Goal: Information Seeking & Learning: Find specific page/section

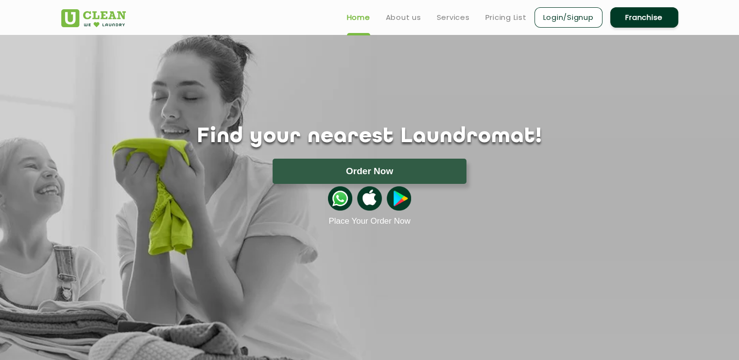
click at [643, 22] on link "Franchise" at bounding box center [644, 17] width 68 height 20
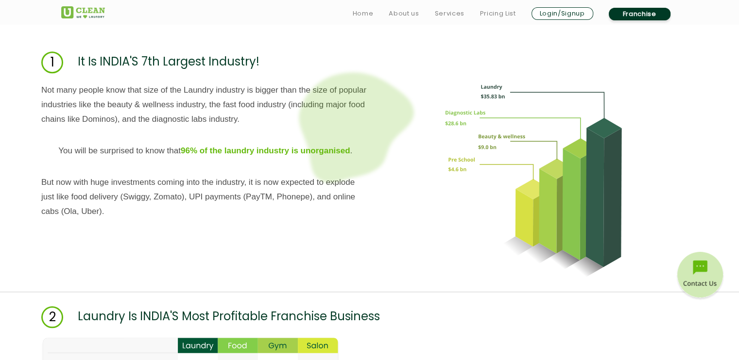
scroll to position [979, 0]
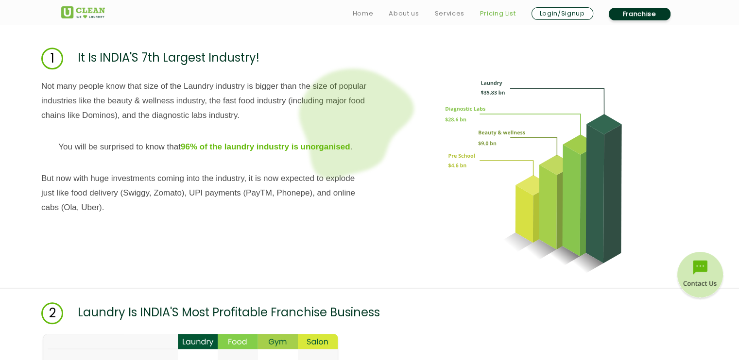
click at [500, 16] on link "Pricing List" at bounding box center [498, 14] width 36 height 12
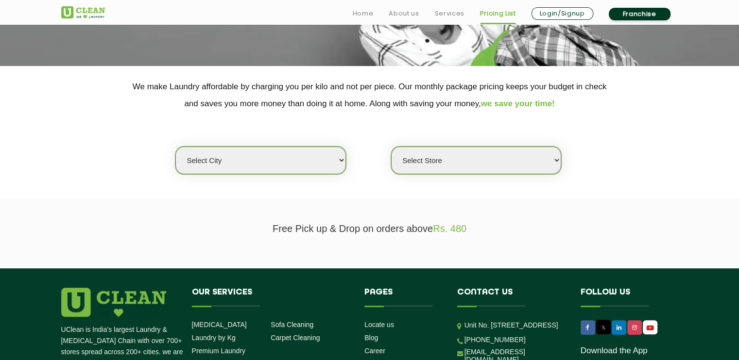
scroll to position [159, 0]
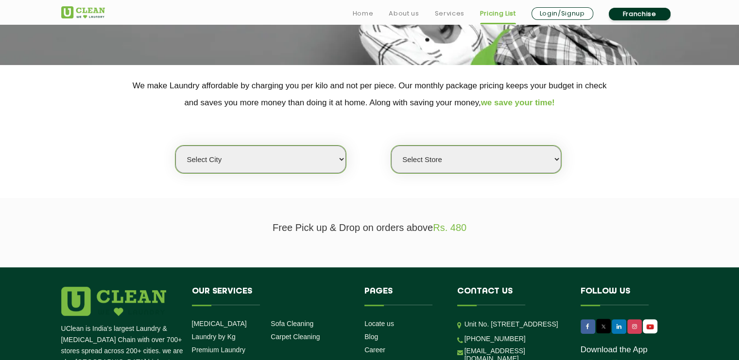
click at [316, 158] on select "Select city [GEOGRAPHIC_DATA] [GEOGRAPHIC_DATA] [GEOGRAPHIC_DATA] [GEOGRAPHIC_D…" at bounding box center [260, 160] width 170 height 28
select select "1"
click at [175, 146] on select "Select city [GEOGRAPHIC_DATA] [GEOGRAPHIC_DATA] [GEOGRAPHIC_DATA] [GEOGRAPHIC_D…" at bounding box center [260, 160] width 170 height 28
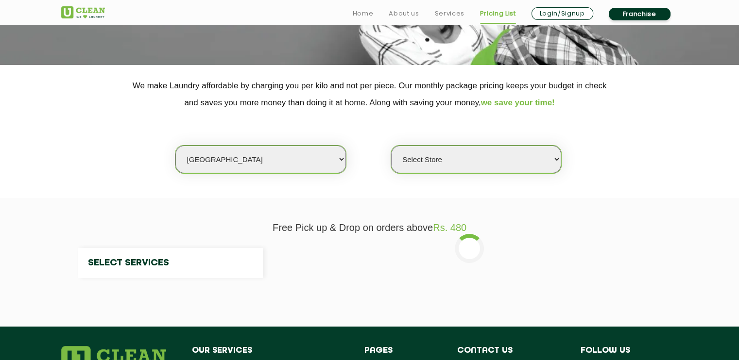
select select "0"
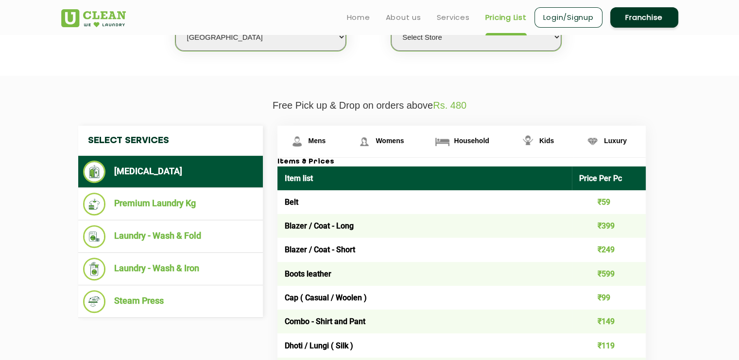
scroll to position [254, 0]
